Goal: Information Seeking & Learning: Understand process/instructions

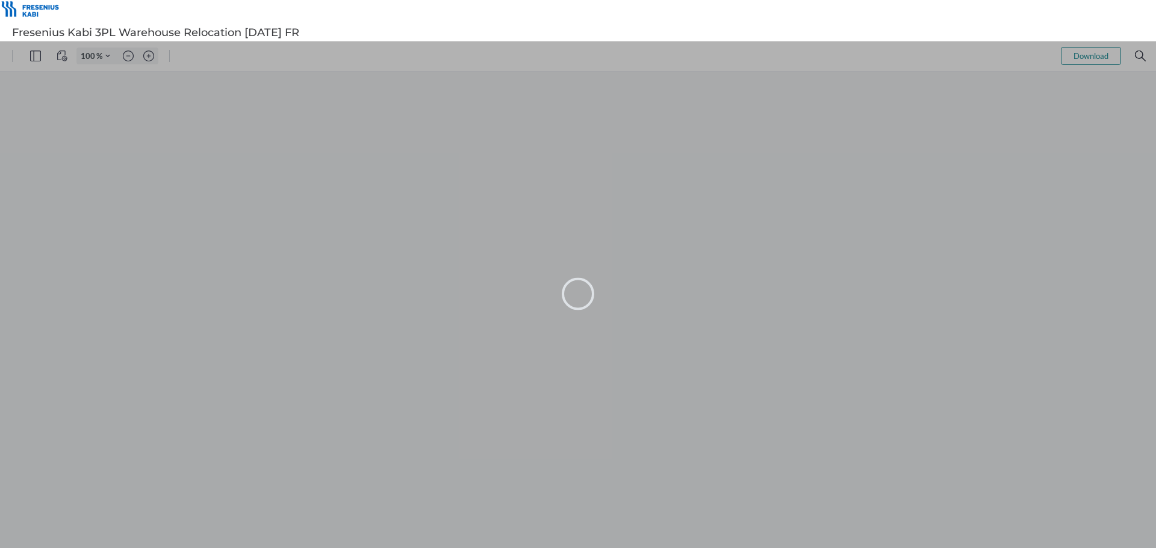
type input "99"
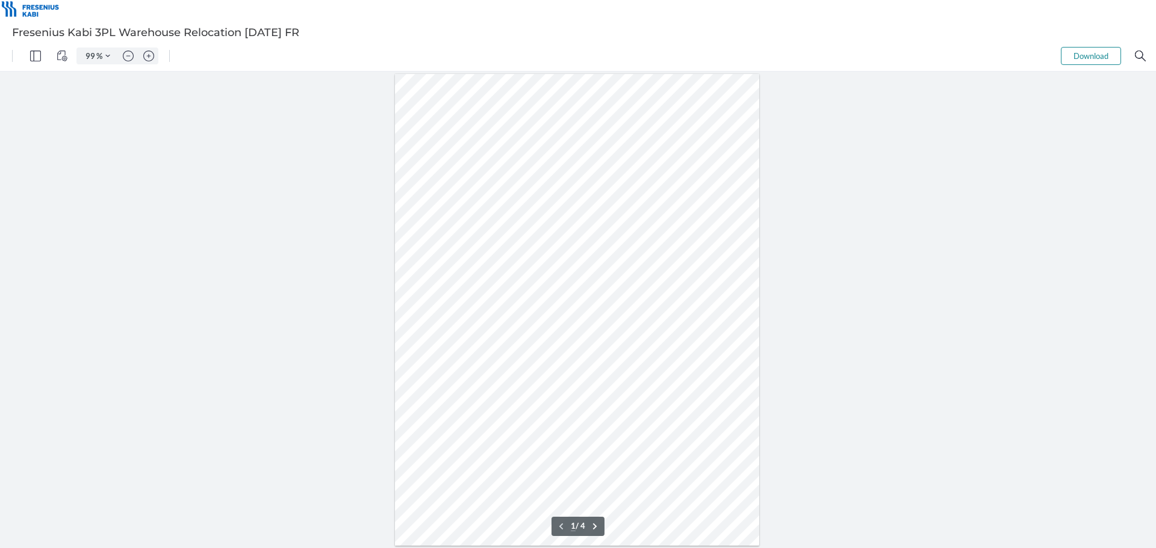
drag, startPoint x: 474, startPoint y: 195, endPoint x: 584, endPoint y: 235, distance: 116.7
click at [584, 235] on div at bounding box center [577, 310] width 365 height 472
drag, startPoint x: 483, startPoint y: 273, endPoint x: 475, endPoint y: 270, distance: 8.4
click at [475, 270] on div at bounding box center [577, 310] width 365 height 472
drag, startPoint x: 468, startPoint y: 270, endPoint x: 436, endPoint y: 242, distance: 42.2
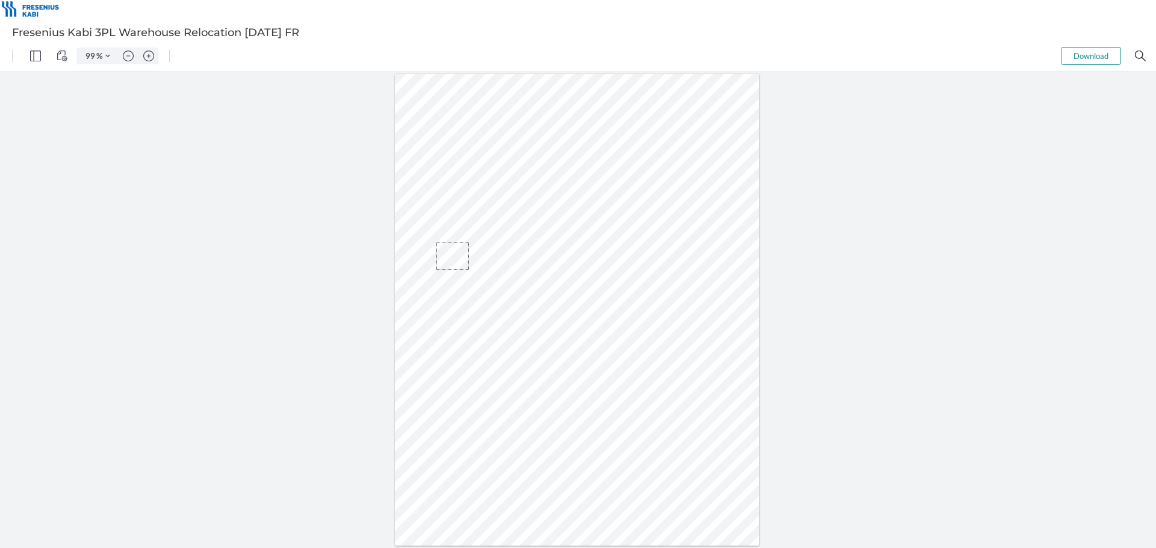
drag, startPoint x: 428, startPoint y: 247, endPoint x: 429, endPoint y: 267, distance: 19.9
click at [429, 267] on div at bounding box center [577, 310] width 365 height 472
click at [527, 265] on div at bounding box center [577, 310] width 365 height 472
drag, startPoint x: 519, startPoint y: 258, endPoint x: 474, endPoint y: 247, distance: 46.4
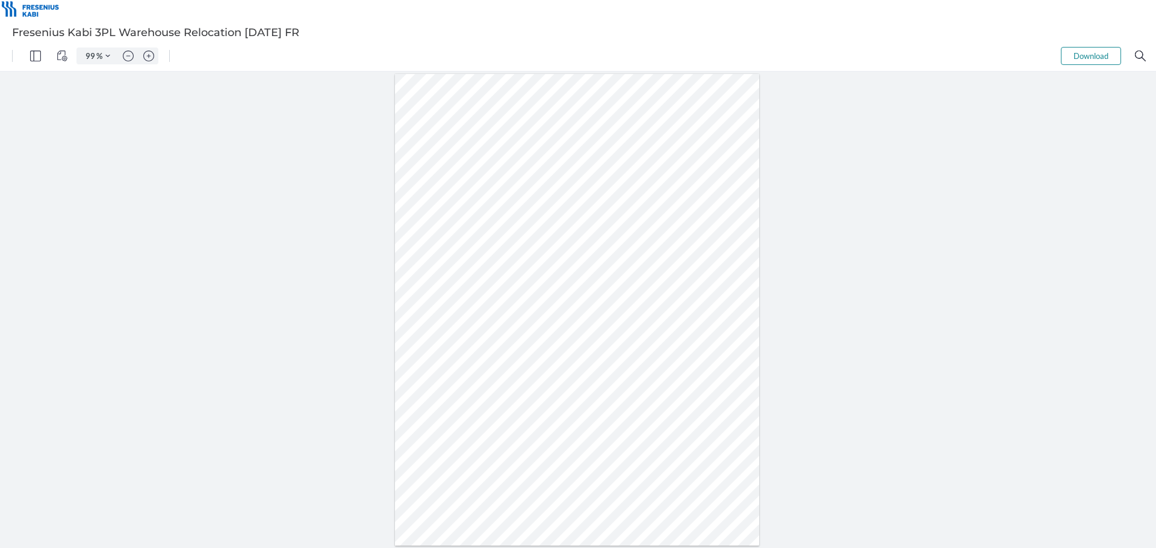
click at [474, 247] on div at bounding box center [577, 310] width 365 height 472
click at [467, 249] on div at bounding box center [577, 310] width 365 height 472
drag, startPoint x: 451, startPoint y: 250, endPoint x: 512, endPoint y: 353, distance: 119.2
click at [512, 353] on div at bounding box center [577, 310] width 365 height 472
click at [522, 352] on div at bounding box center [577, 310] width 365 height 472
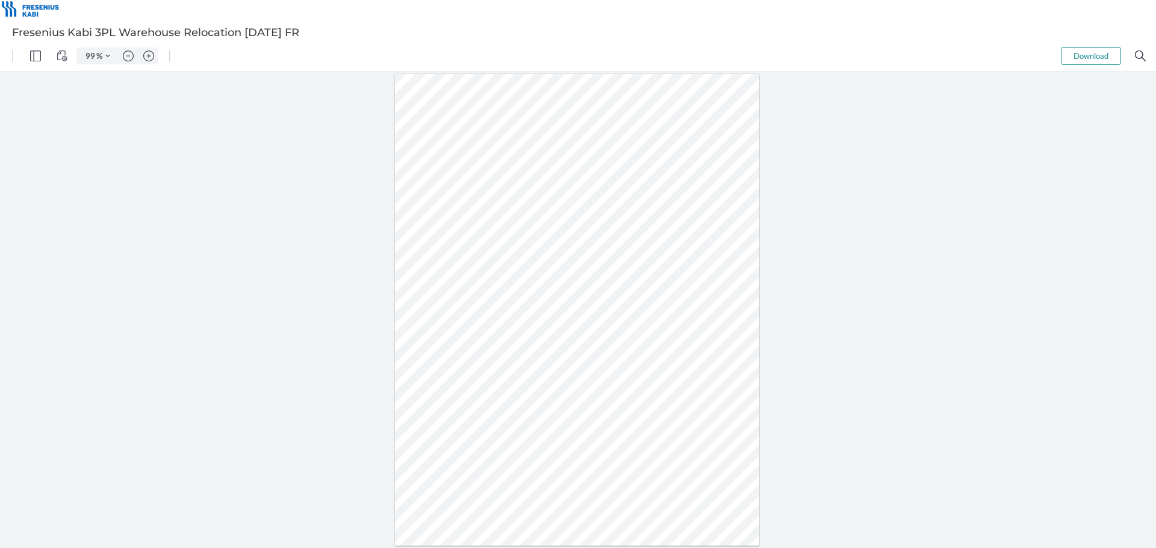
drag, startPoint x: 493, startPoint y: 348, endPoint x: 615, endPoint y: 476, distance: 176.7
click at [615, 476] on div at bounding box center [577, 310] width 365 height 472
click at [643, 476] on div at bounding box center [577, 310] width 365 height 472
drag, startPoint x: 647, startPoint y: 481, endPoint x: 533, endPoint y: 445, distance: 119.9
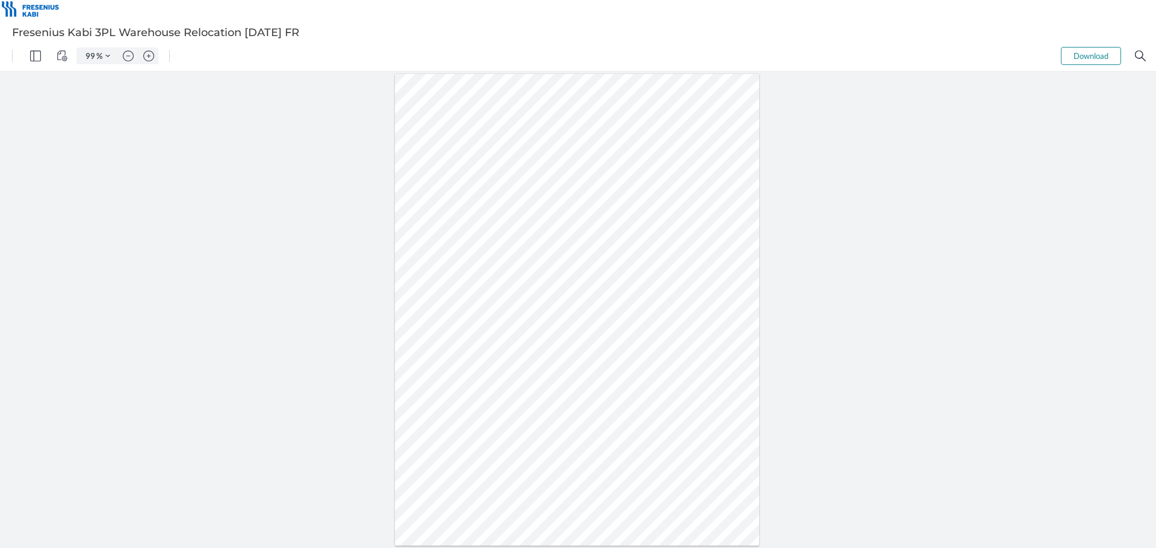
drag, startPoint x: 504, startPoint y: 440, endPoint x: 538, endPoint y: 471, distance: 46.4
click at [538, 471] on div at bounding box center [577, 310] width 365 height 472
type input "3"
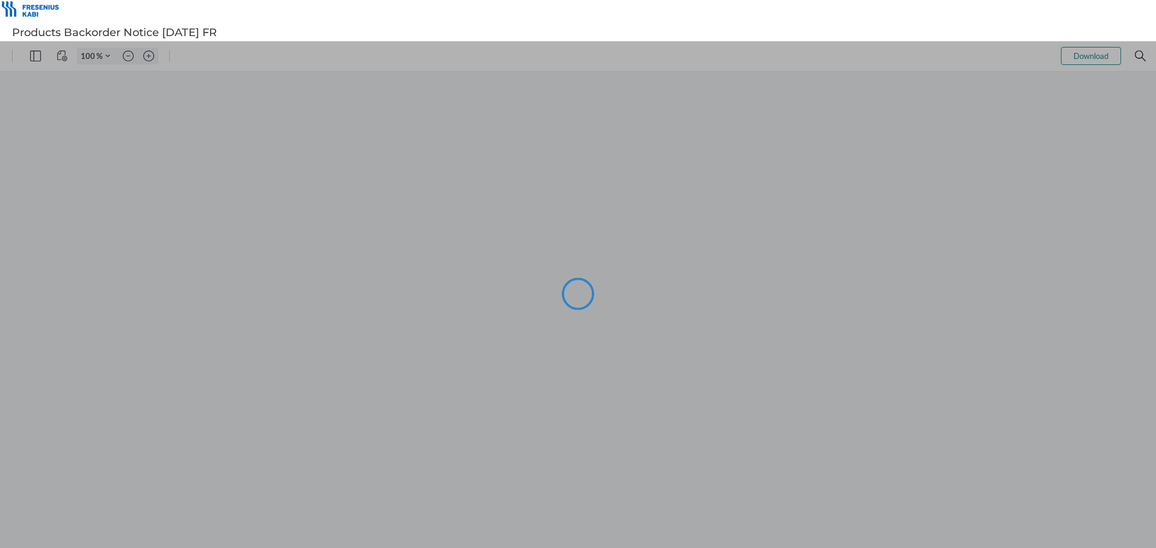
type input "99"
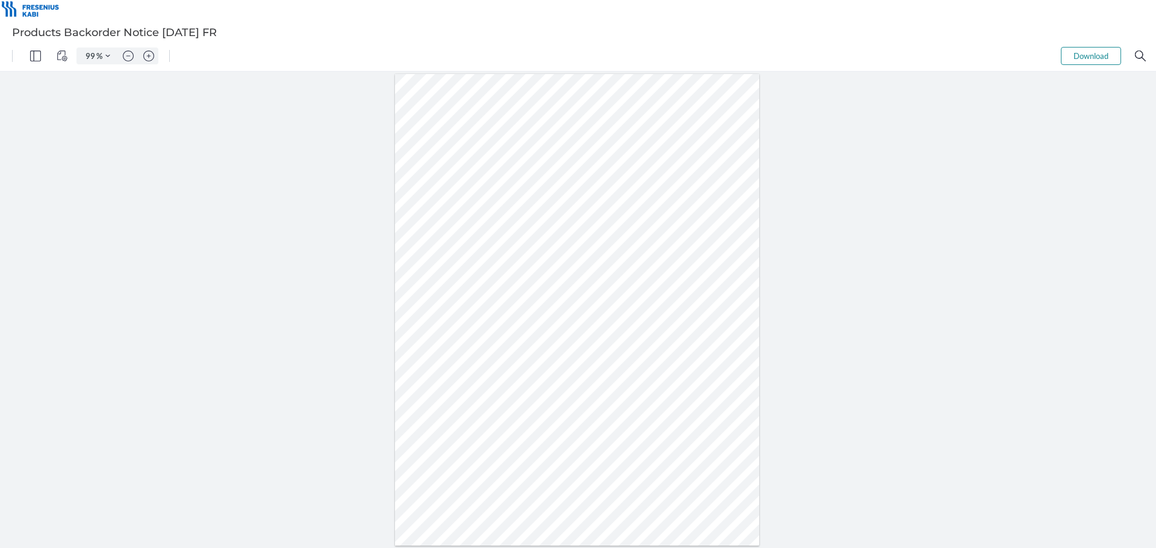
drag, startPoint x: 469, startPoint y: 228, endPoint x: 470, endPoint y: 258, distance: 29.5
click at [470, 258] on div at bounding box center [577, 310] width 365 height 472
drag, startPoint x: 469, startPoint y: 255, endPoint x: 449, endPoint y: 234, distance: 29.0
click at [449, 234] on div at bounding box center [577, 310] width 365 height 472
click at [432, 240] on div at bounding box center [577, 310] width 365 height 472
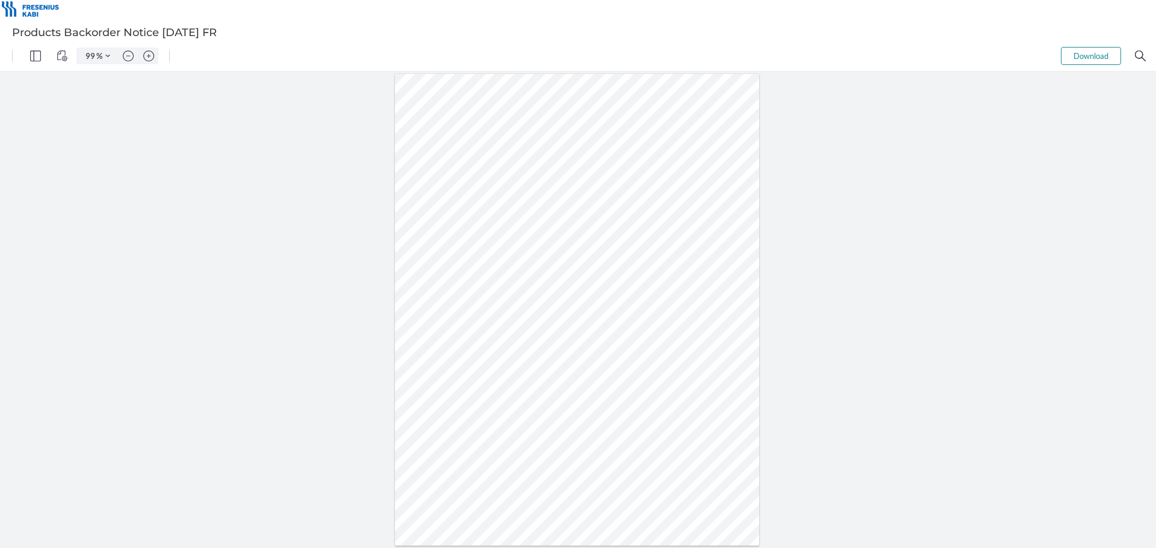
drag, startPoint x: 427, startPoint y: 237, endPoint x: 426, endPoint y: 262, distance: 25.9
click at [426, 262] on div at bounding box center [577, 310] width 365 height 472
click at [435, 259] on div at bounding box center [577, 310] width 365 height 472
drag, startPoint x: 431, startPoint y: 258, endPoint x: 424, endPoint y: 236, distance: 22.7
click at [424, 236] on div at bounding box center [577, 310] width 365 height 472
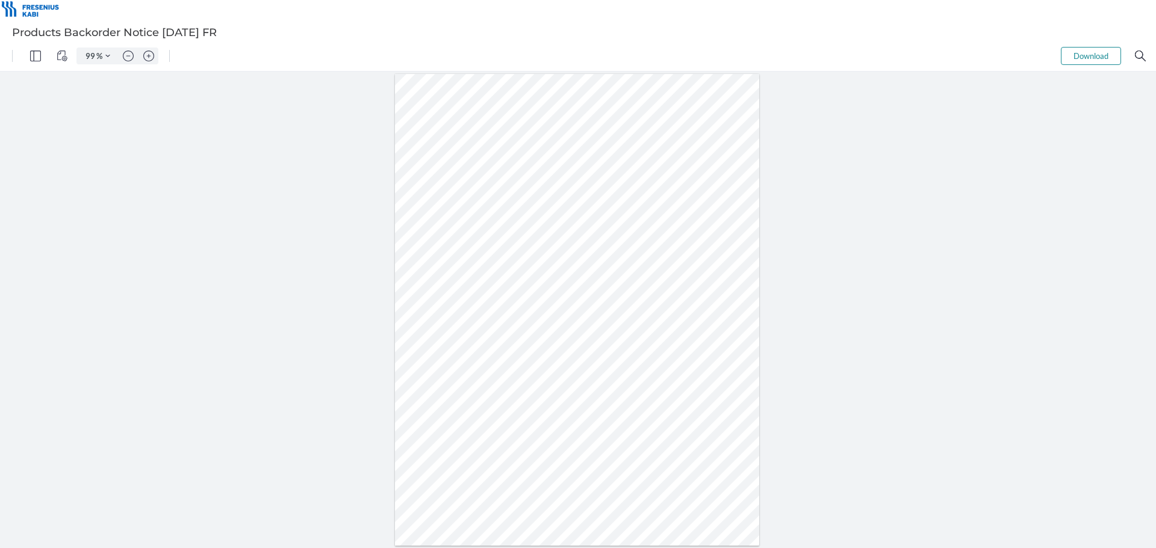
click at [425, 236] on div at bounding box center [577, 310] width 365 height 472
